Goal: Information Seeking & Learning: Learn about a topic

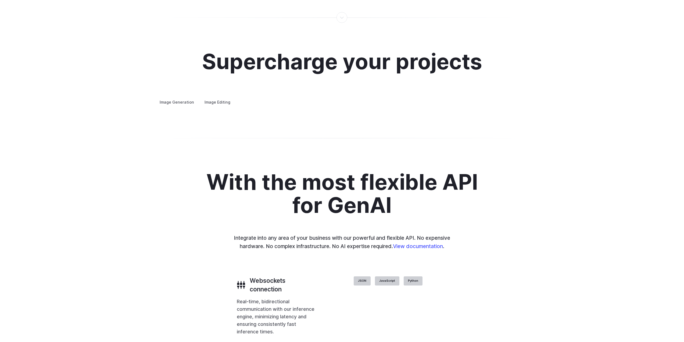
scroll to position [1012, 0]
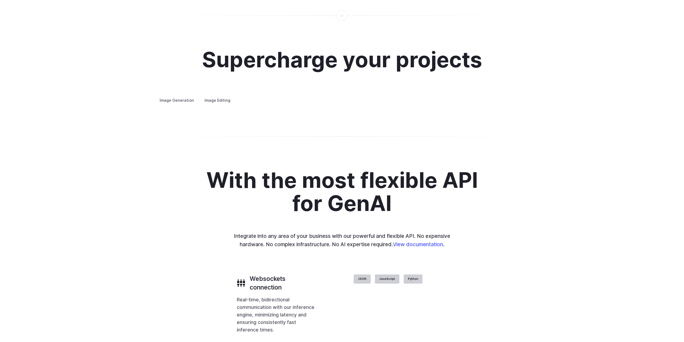
click at [0, 0] on summary "Concept design" at bounding box center [0, 0] width 0 height 0
click at [0, 0] on summary "Creative styling" at bounding box center [0, 0] width 0 height 0
click at [0, 0] on summary "Architecture" at bounding box center [0, 0] width 0 height 0
click at [0, 0] on summary "Product design" at bounding box center [0, 0] width 0 height 0
click at [0, 0] on summary "Personalized assets" at bounding box center [0, 0] width 0 height 0
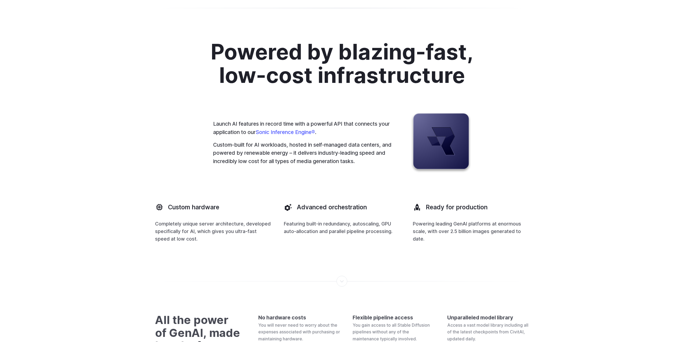
scroll to position [1658, 0]
